Goal: Task Accomplishment & Management: Manage account settings

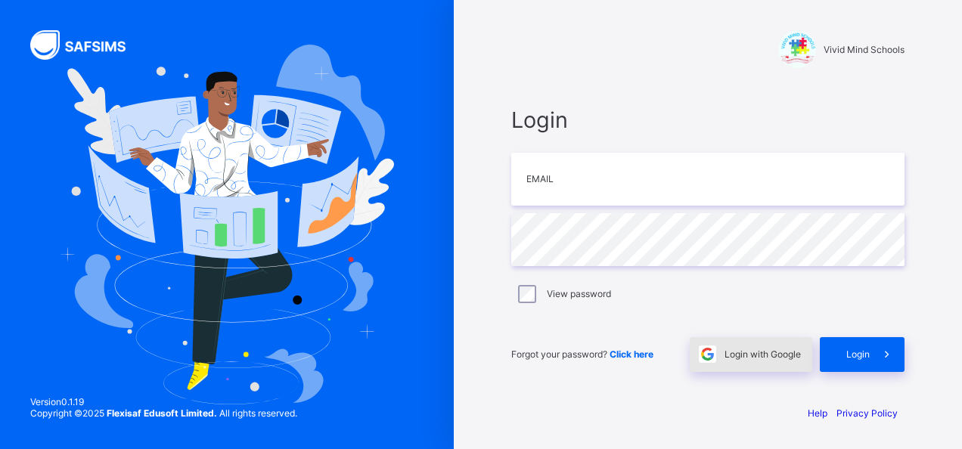
click at [760, 352] on span "Login with Google" at bounding box center [763, 354] width 76 height 11
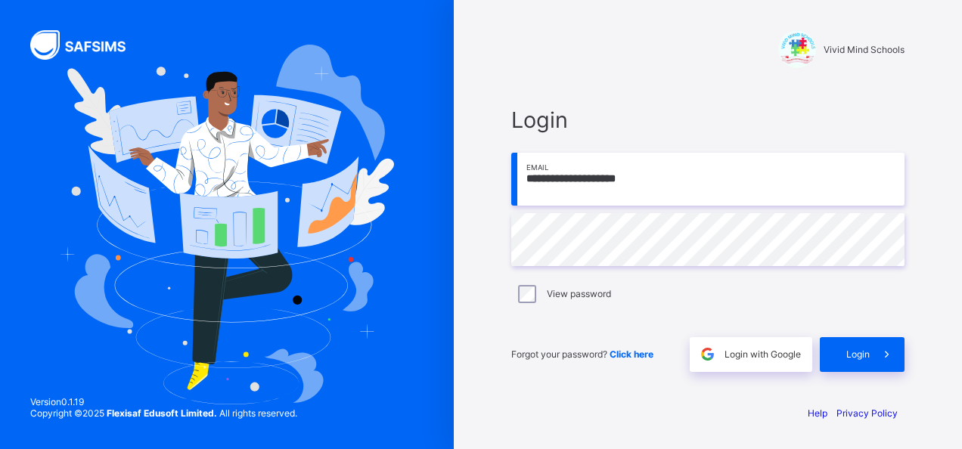
click at [640, 350] on span "Click here" at bounding box center [632, 354] width 44 height 11
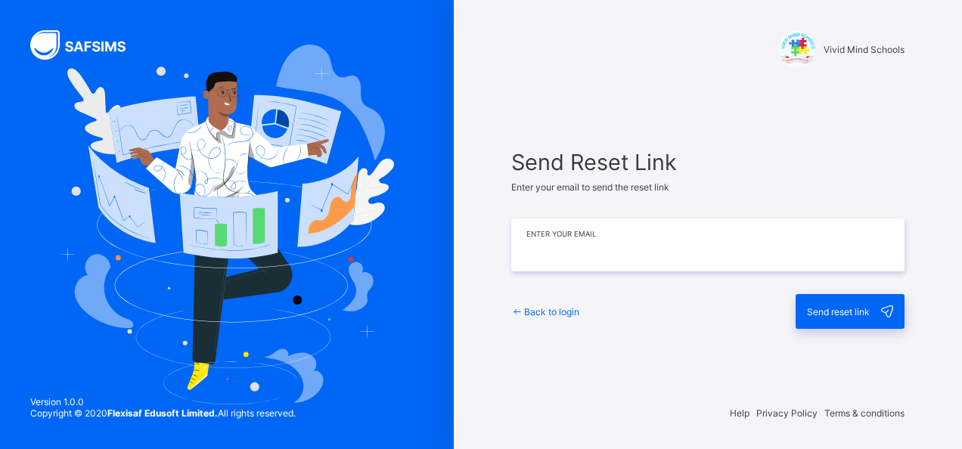
drag, startPoint x: 608, startPoint y: 247, endPoint x: 618, endPoint y: 247, distance: 9.9
click at [612, 247] on input "email" at bounding box center [708, 245] width 393 height 53
click at [643, 254] on input "email" at bounding box center [708, 245] width 393 height 53
type input "**********"
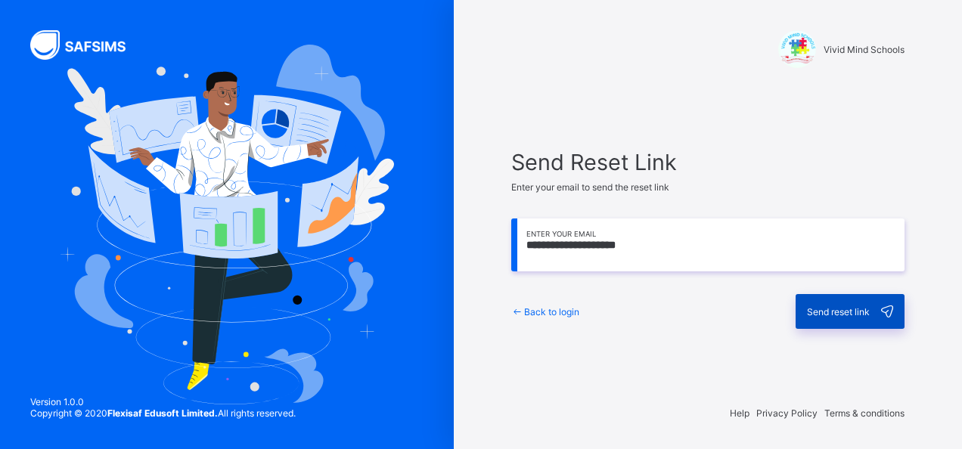
click at [834, 310] on span "Send reset link" at bounding box center [838, 311] width 63 height 11
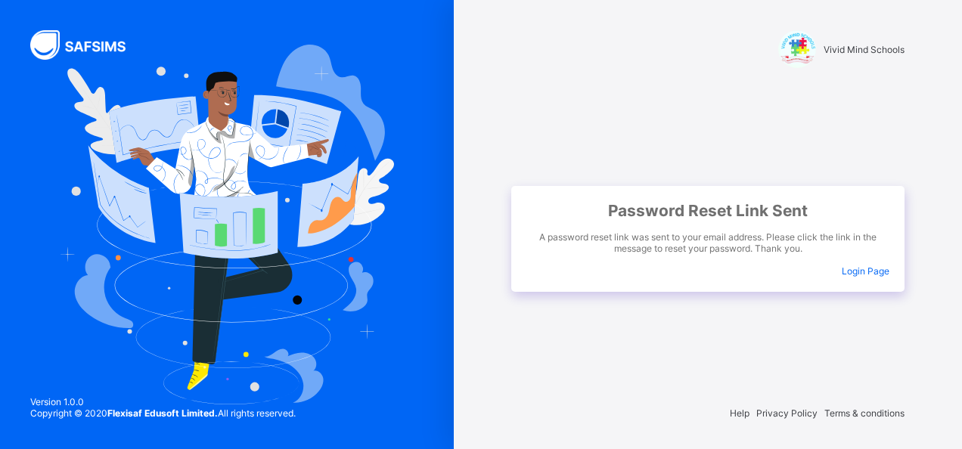
click at [865, 268] on span "Login Page" at bounding box center [866, 271] width 48 height 11
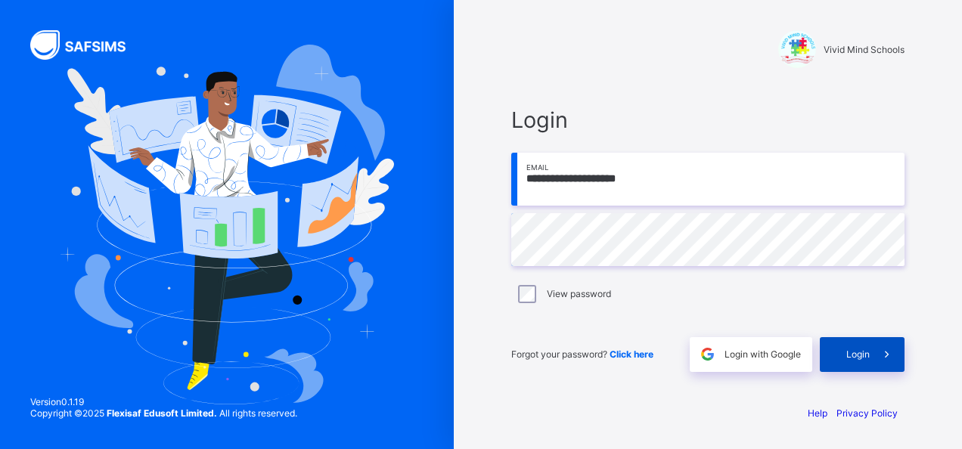
click at [863, 353] on span "Login" at bounding box center [858, 354] width 23 height 11
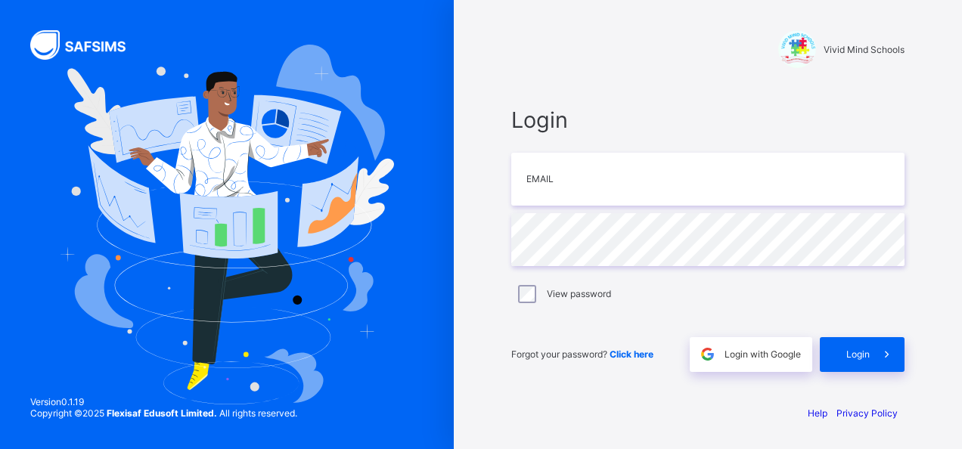
click at [639, 354] on span "Click here" at bounding box center [632, 354] width 44 height 11
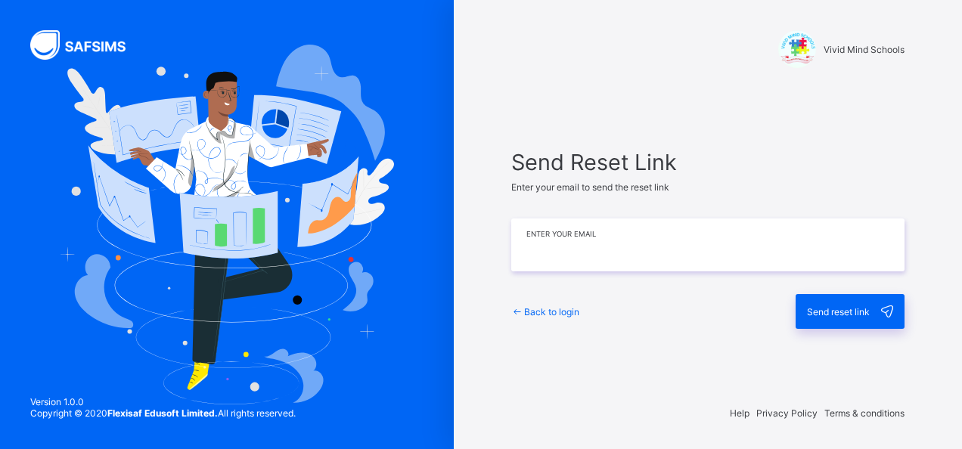
click at [617, 244] on input "email" at bounding box center [708, 245] width 393 height 53
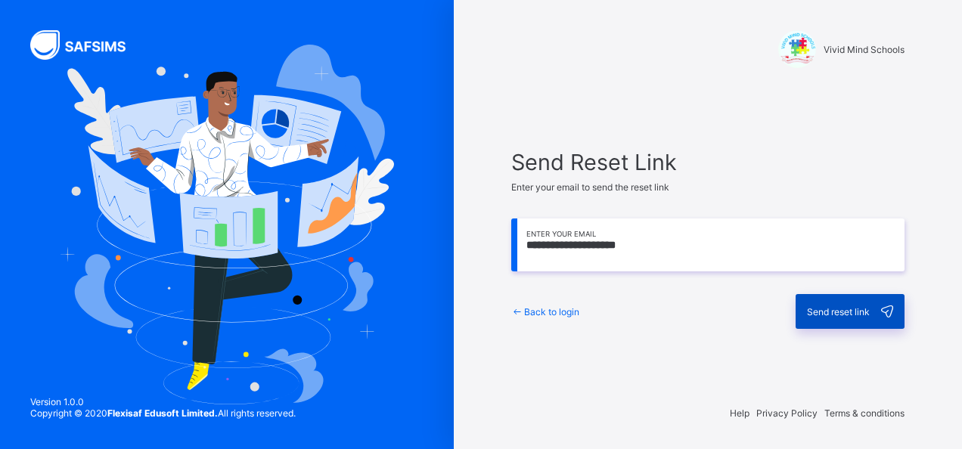
type input "**********"
click at [822, 310] on span "Send reset link" at bounding box center [838, 311] width 63 height 11
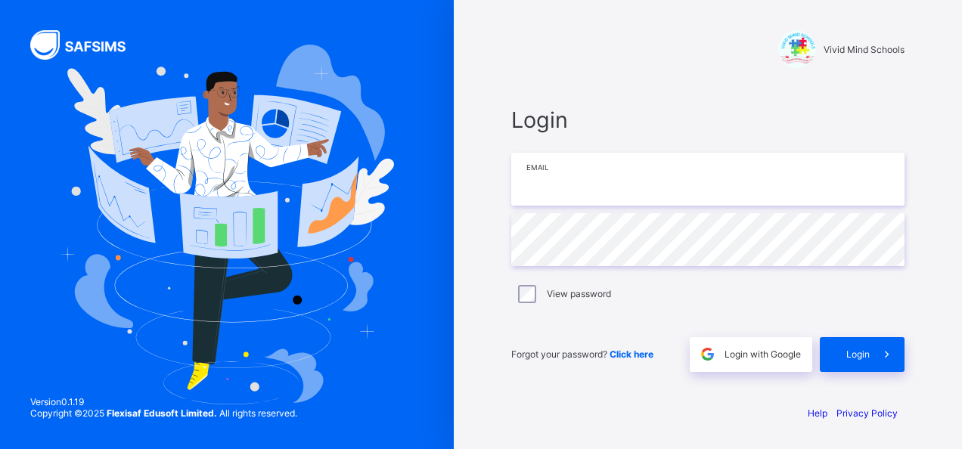
click at [570, 169] on input "email" at bounding box center [708, 179] width 393 height 53
type input "**********"
click at [630, 351] on span "Click here" at bounding box center [632, 354] width 44 height 11
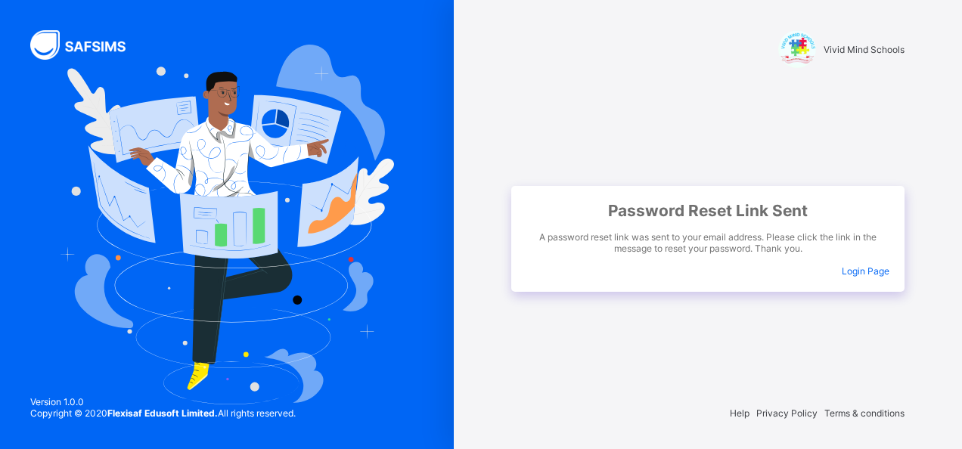
click at [872, 271] on span "Login Page" at bounding box center [866, 271] width 48 height 11
